Goal: Check status

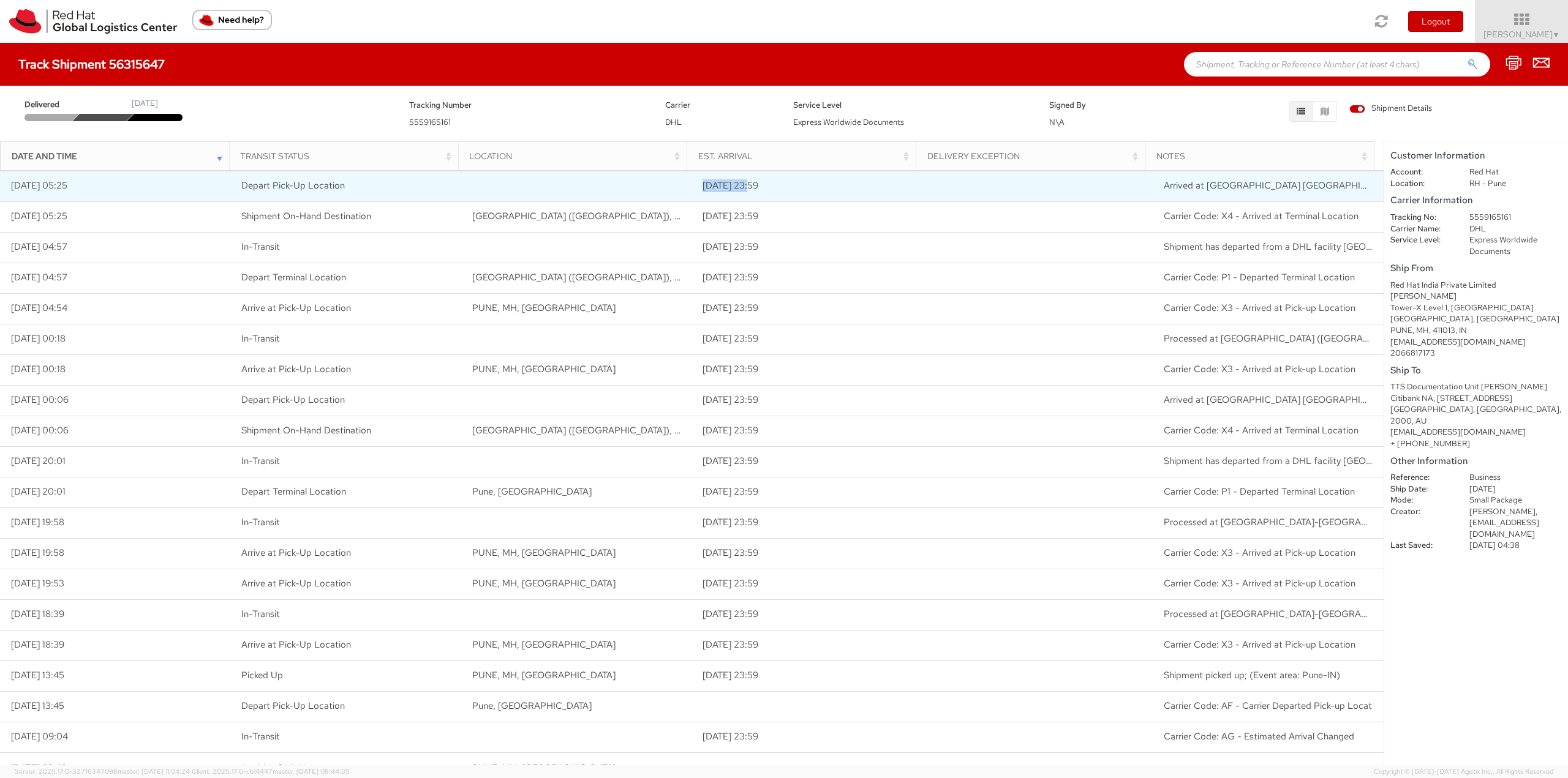
drag, startPoint x: 699, startPoint y: 189, endPoint x: 746, endPoint y: 187, distance: 47.0
click at [746, 187] on td "[DATE] 23:59" at bounding box center [808, 186] width 231 height 31
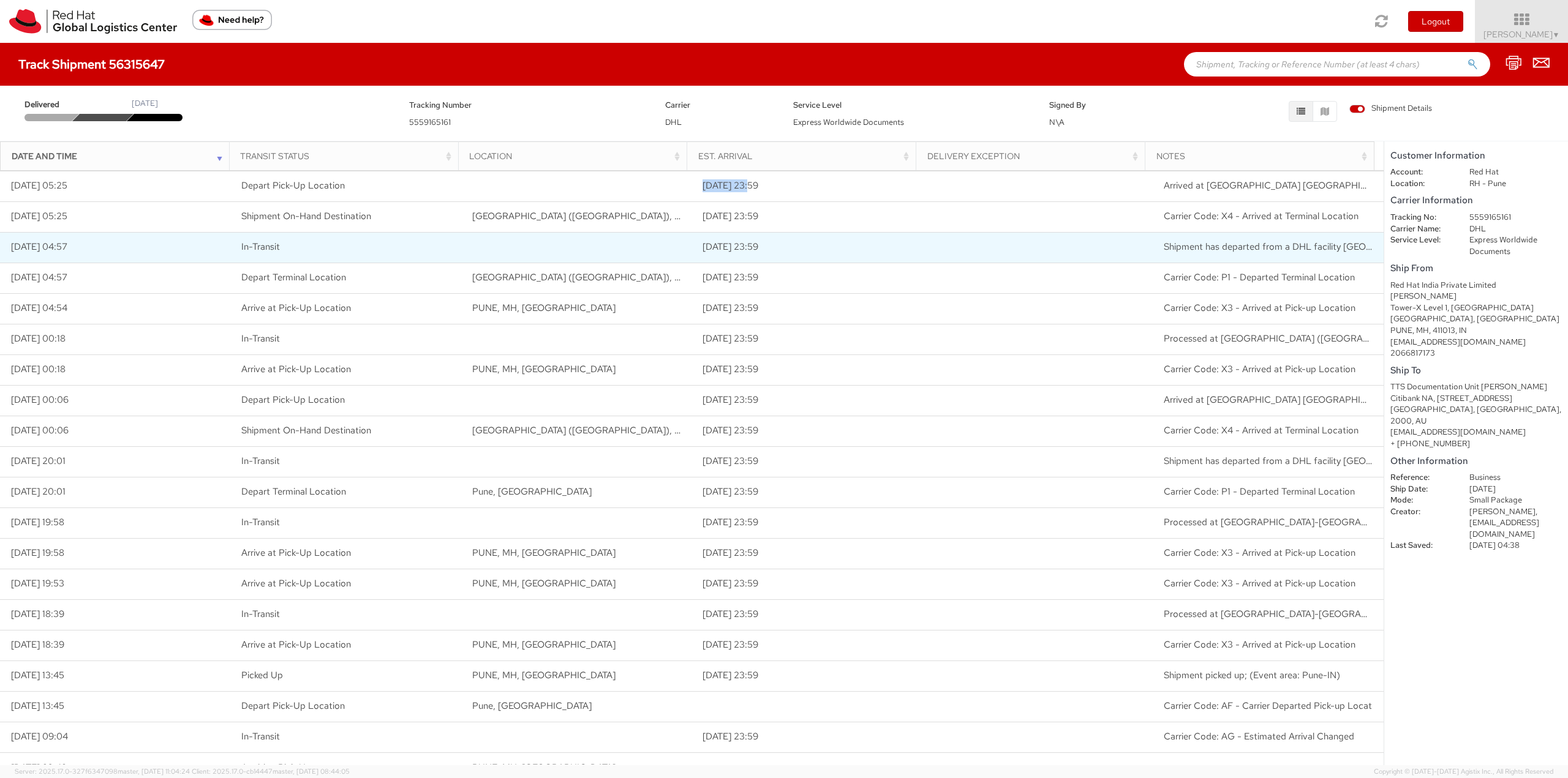
copy td "[DATE]"
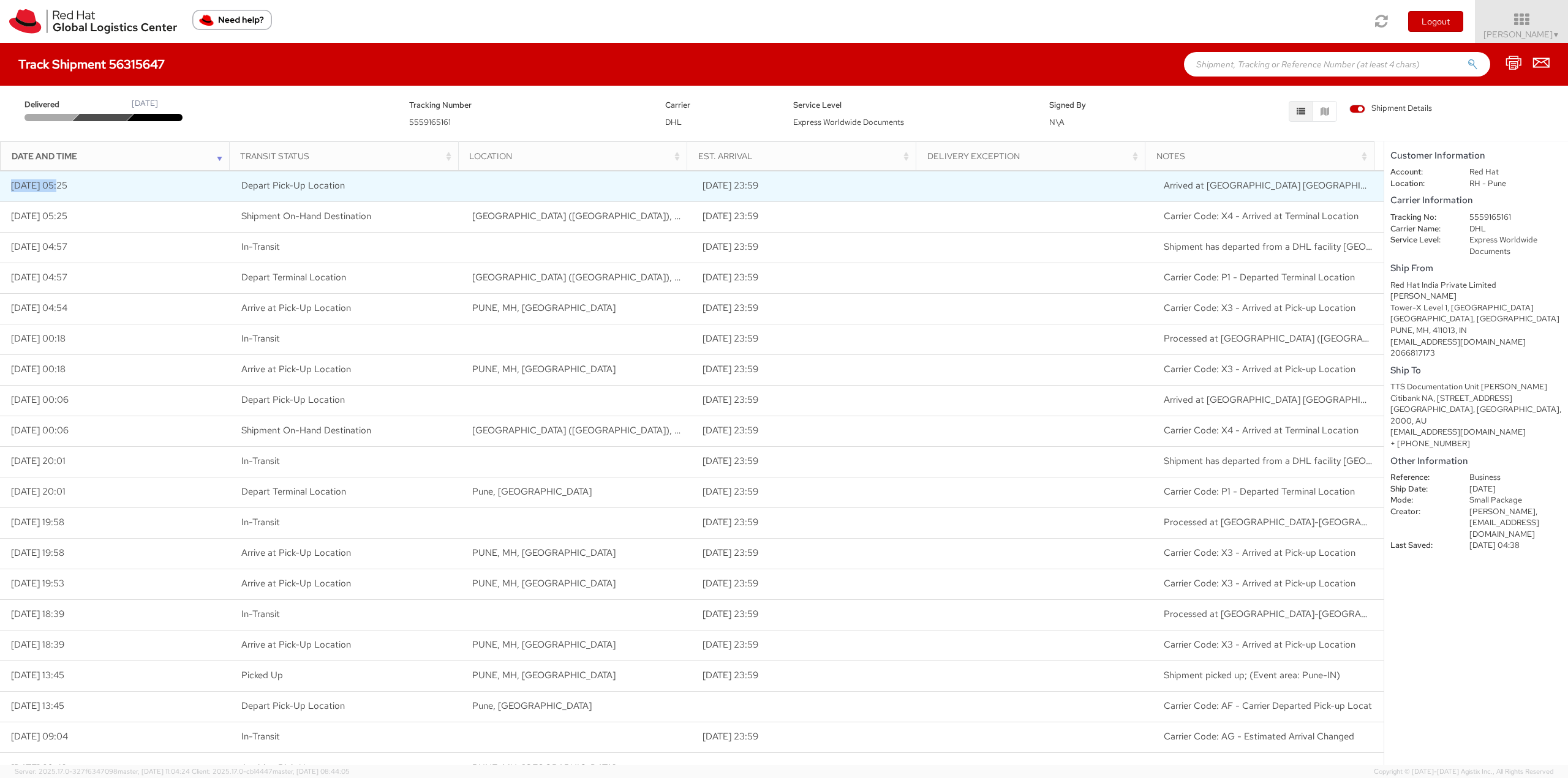
drag, startPoint x: 64, startPoint y: 185, endPoint x: 3, endPoint y: 182, distance: 61.1
click at [3, 182] on td "[DATE] 05:25" at bounding box center [115, 186] width 231 height 31
copy td "[DATE]"
